Goal: Task Accomplishment & Management: Manage account settings

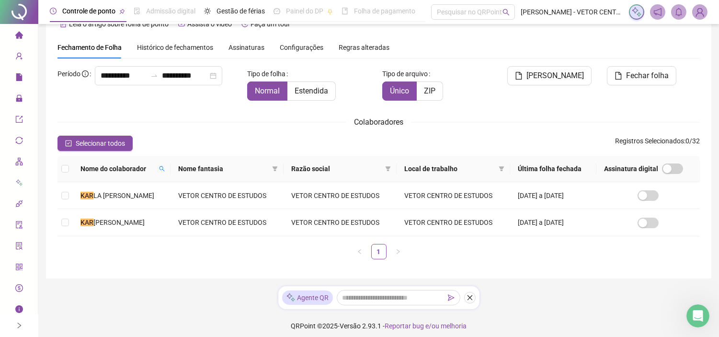
scroll to position [754, 0]
click at [705, 14] on img at bounding box center [699, 12] width 14 height 14
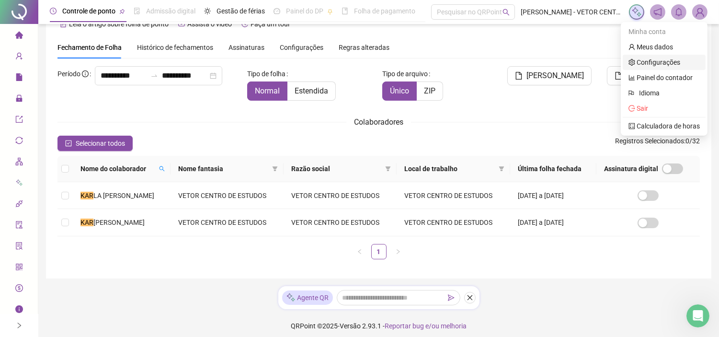
click at [657, 61] on link "Configurações" at bounding box center [654, 62] width 52 height 8
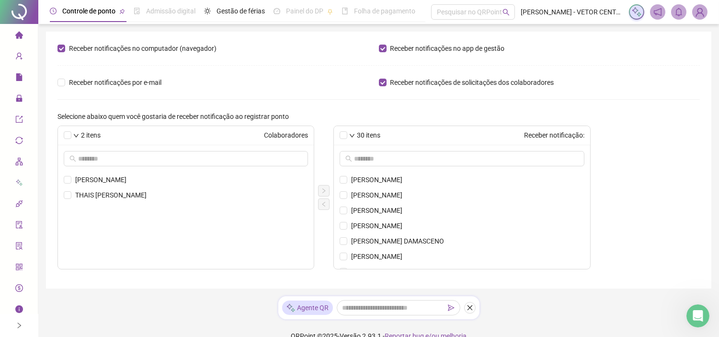
click at [700, 12] on img at bounding box center [699, 12] width 14 height 14
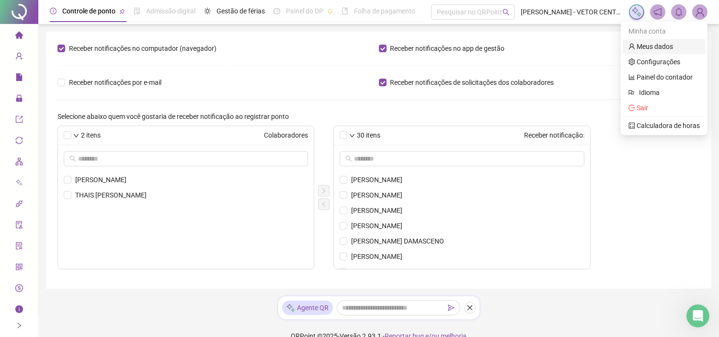
click at [659, 47] on link "Meus dados" at bounding box center [650, 47] width 45 height 8
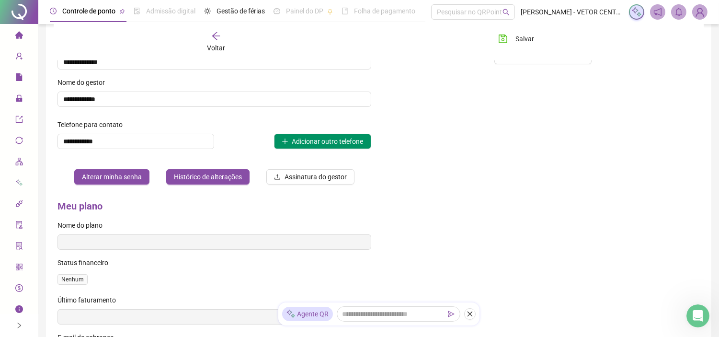
scroll to position [208, 0]
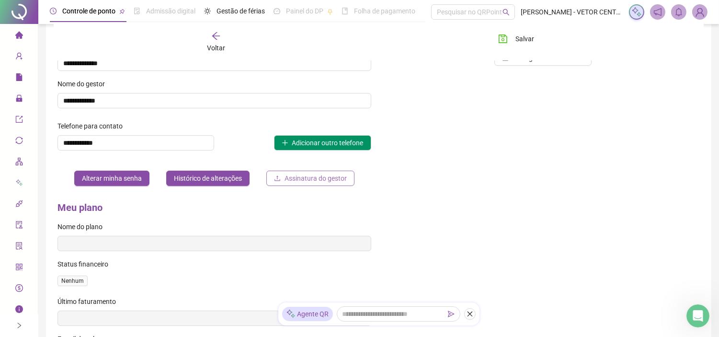
click at [315, 177] on span "Assinatura do gestor" at bounding box center [315, 178] width 62 height 11
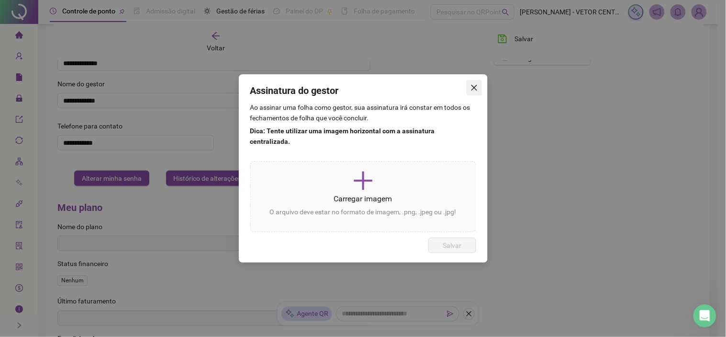
click at [479, 90] on span "Close" at bounding box center [474, 88] width 15 height 8
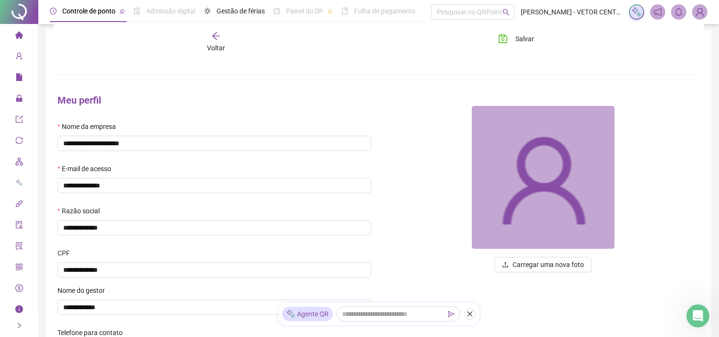
scroll to position [0, 0]
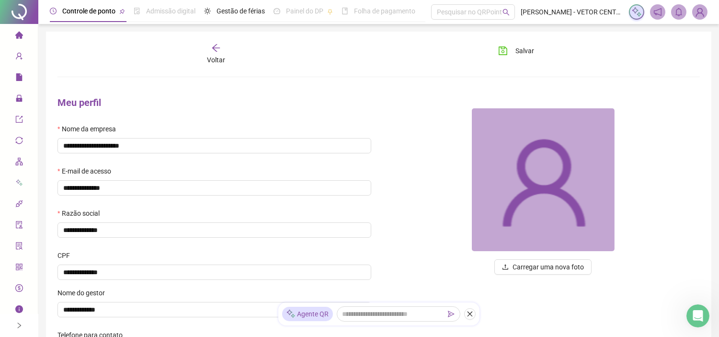
click at [698, 11] on img at bounding box center [699, 12] width 14 height 14
click at [661, 8] on icon "notification" at bounding box center [657, 12] width 9 height 9
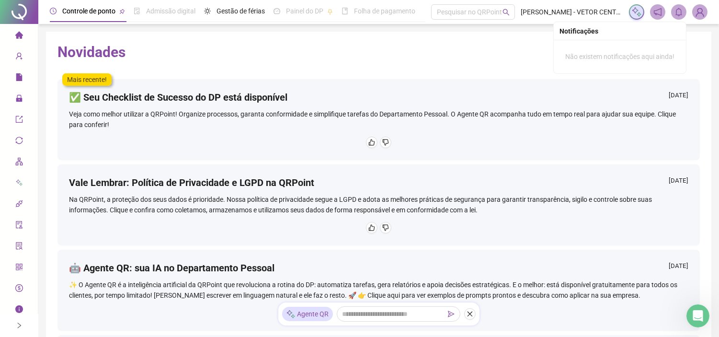
click at [684, 12] on span at bounding box center [678, 11] width 15 height 15
drag, startPoint x: 710, startPoint y: 18, endPoint x: 702, endPoint y: 12, distance: 9.6
click at [702, 12] on header "Controle de ponto Admissão digital Gestão de férias Painel do DP Folha de pagam…" at bounding box center [378, 12] width 680 height 24
click at [702, 12] on img at bounding box center [699, 12] width 14 height 14
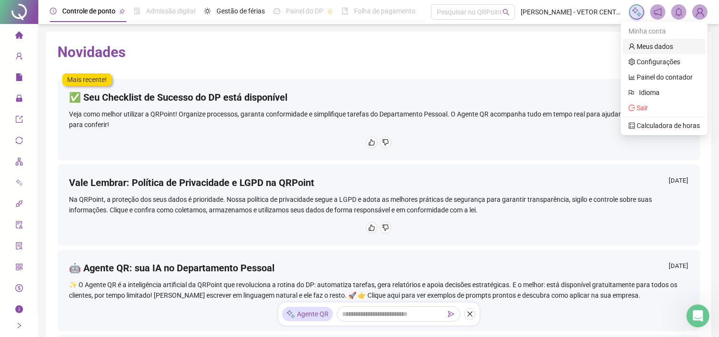
click at [663, 46] on link "Meus dados" at bounding box center [650, 47] width 45 height 8
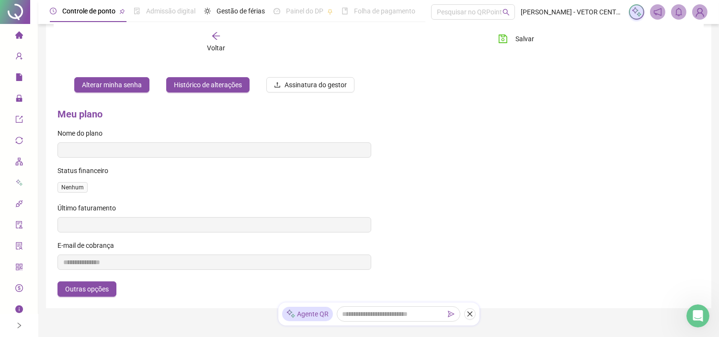
scroll to position [340, 0]
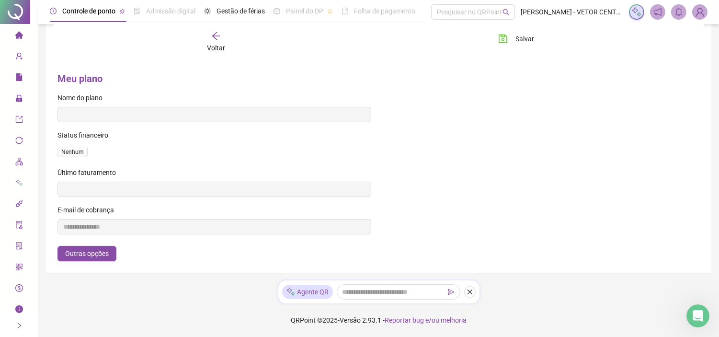
click at [15, 309] on icon "info-circle" at bounding box center [19, 309] width 8 height 8
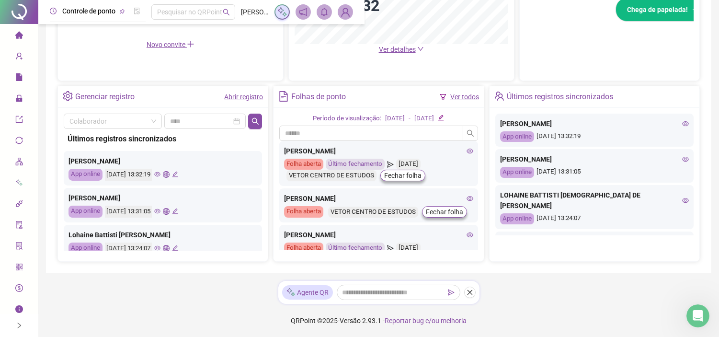
scroll to position [754, 0]
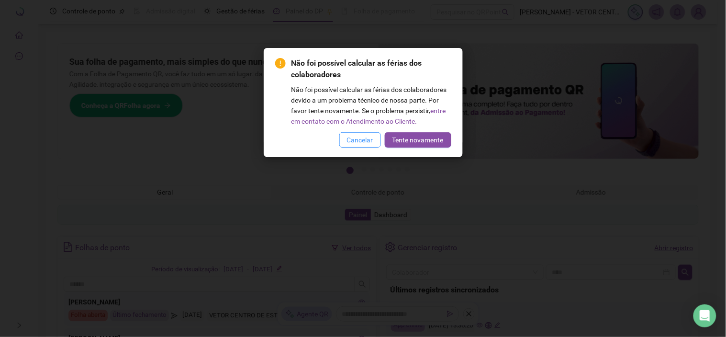
click at [355, 141] on span "Cancelar" at bounding box center [360, 140] width 26 height 11
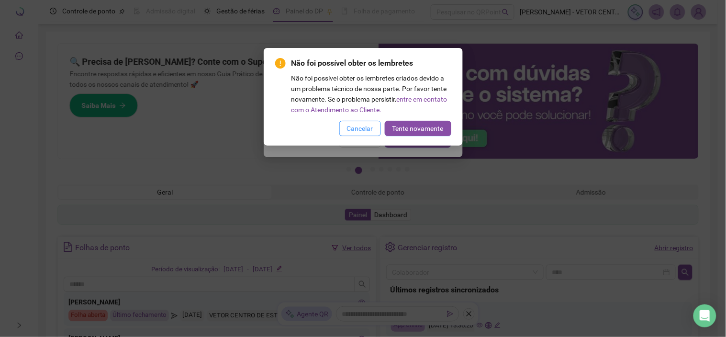
click at [362, 130] on span "Cancelar" at bounding box center [360, 128] width 26 height 11
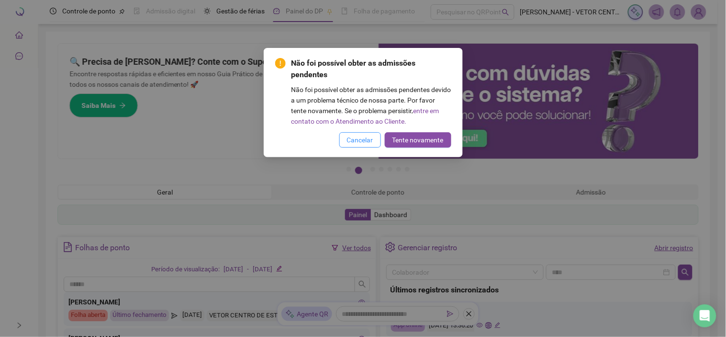
click at [361, 135] on span "Cancelar" at bounding box center [360, 140] width 26 height 11
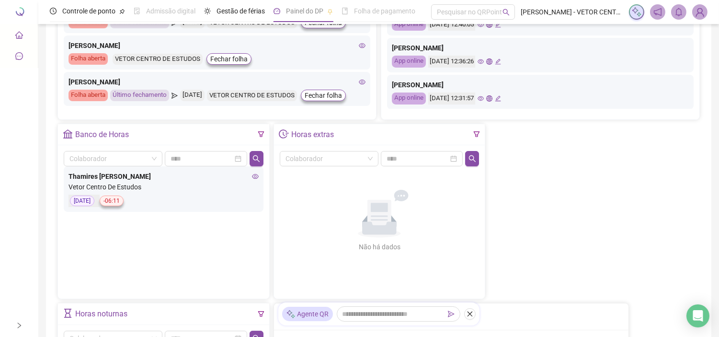
scroll to position [322, 0]
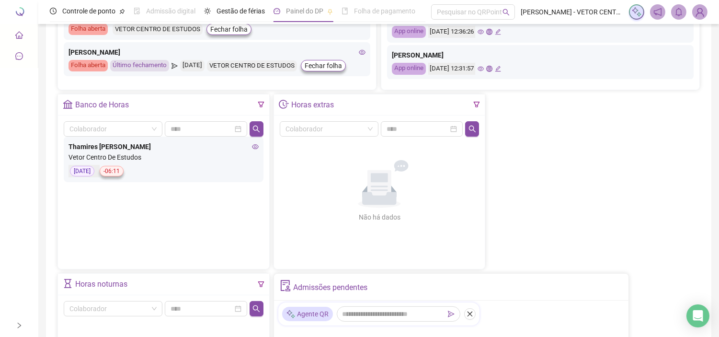
click at [476, 101] on div at bounding box center [476, 104] width 7 height 11
click at [477, 104] on icon "filter" at bounding box center [476, 104] width 7 height 7
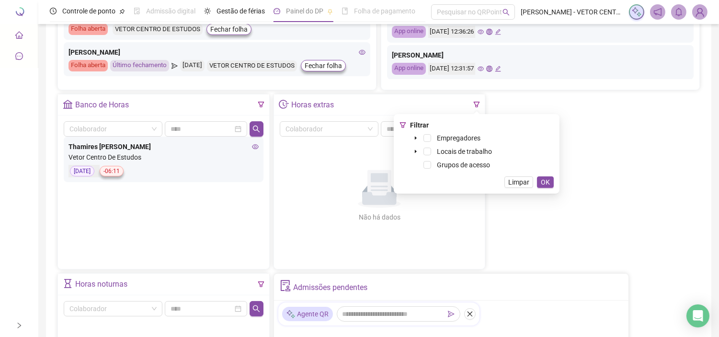
scroll to position [419, 0]
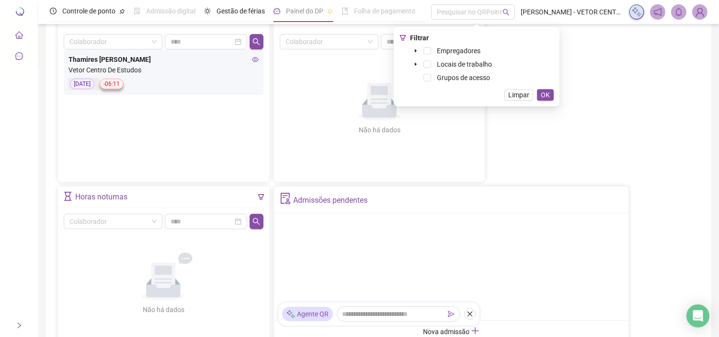
scroll to position [409, 0]
click at [520, 91] on span "Limpar" at bounding box center [518, 95] width 21 height 11
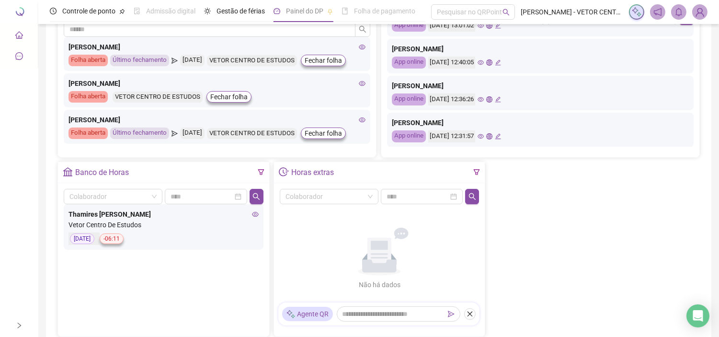
scroll to position [245, 0]
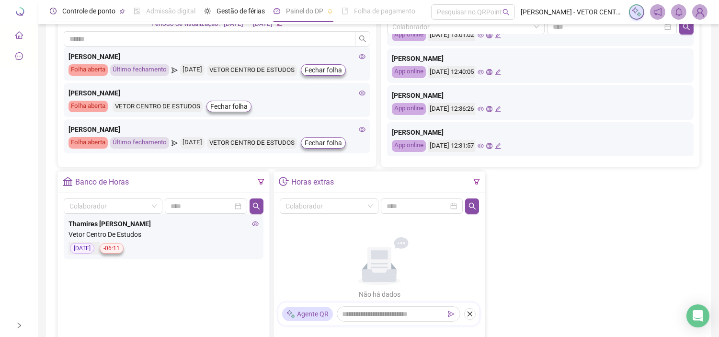
click at [62, 9] on span "Controle de ponto" at bounding box center [88, 11] width 53 height 8
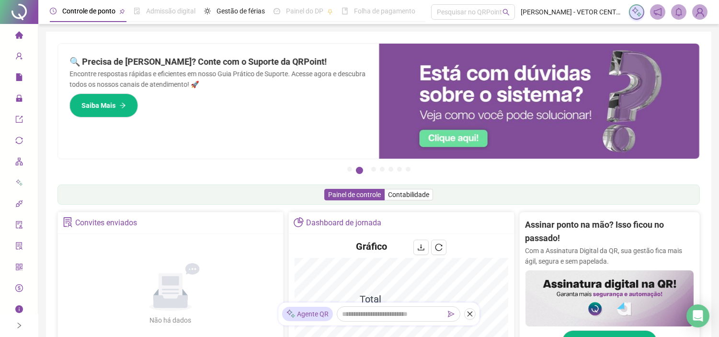
click at [609, 291] on img at bounding box center [609, 298] width 168 height 56
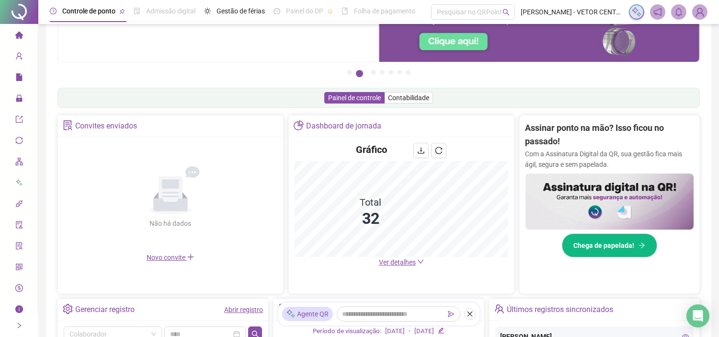
scroll to position [102, 0]
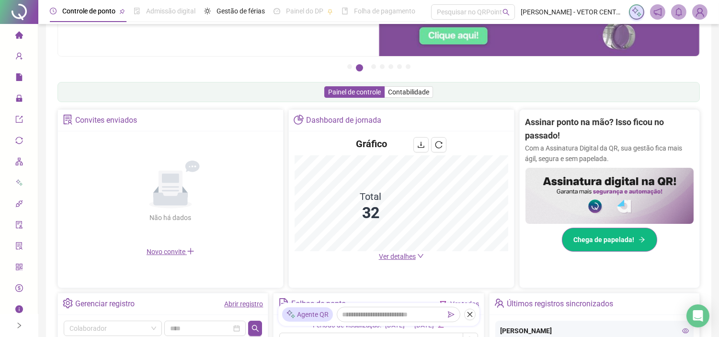
click at [611, 240] on span "Chega de papelada!" at bounding box center [603, 239] width 61 height 11
